Goal: Entertainment & Leisure: Consume media (video, audio)

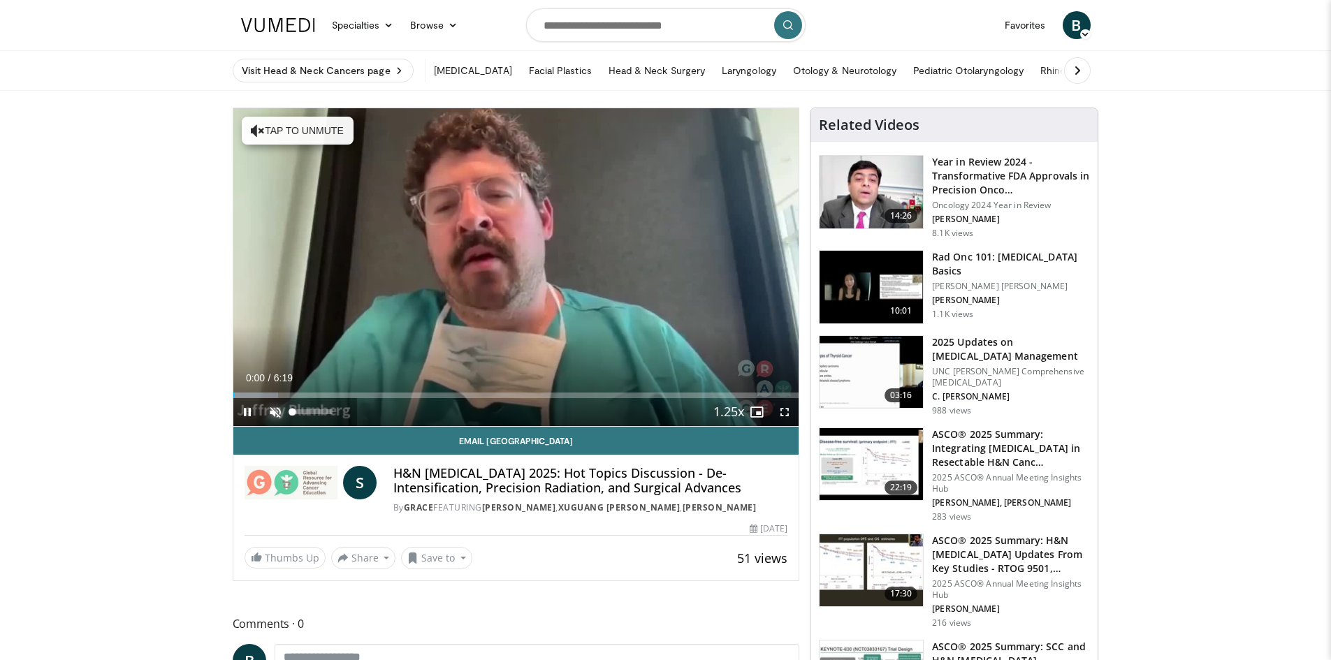
click at [263, 407] on span "Video Player" at bounding box center [275, 412] width 28 height 28
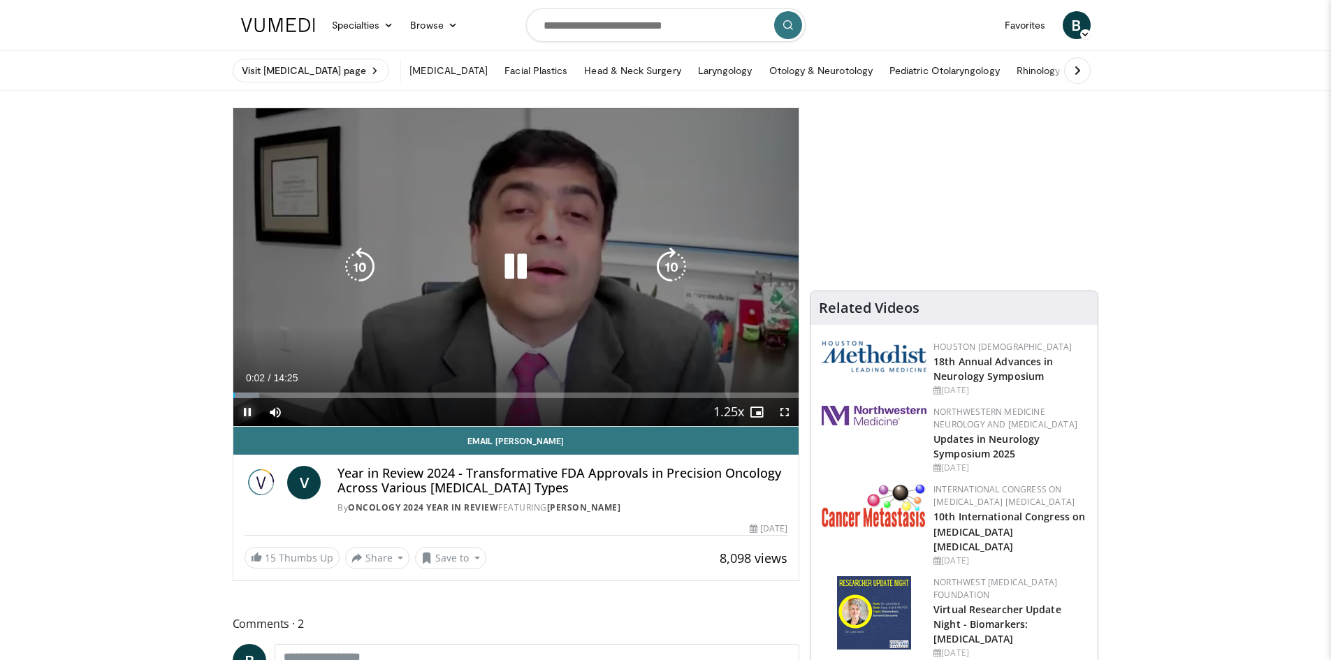
click at [247, 411] on span "Video Player" at bounding box center [247, 412] width 28 height 28
